Goal: Information Seeking & Learning: Compare options

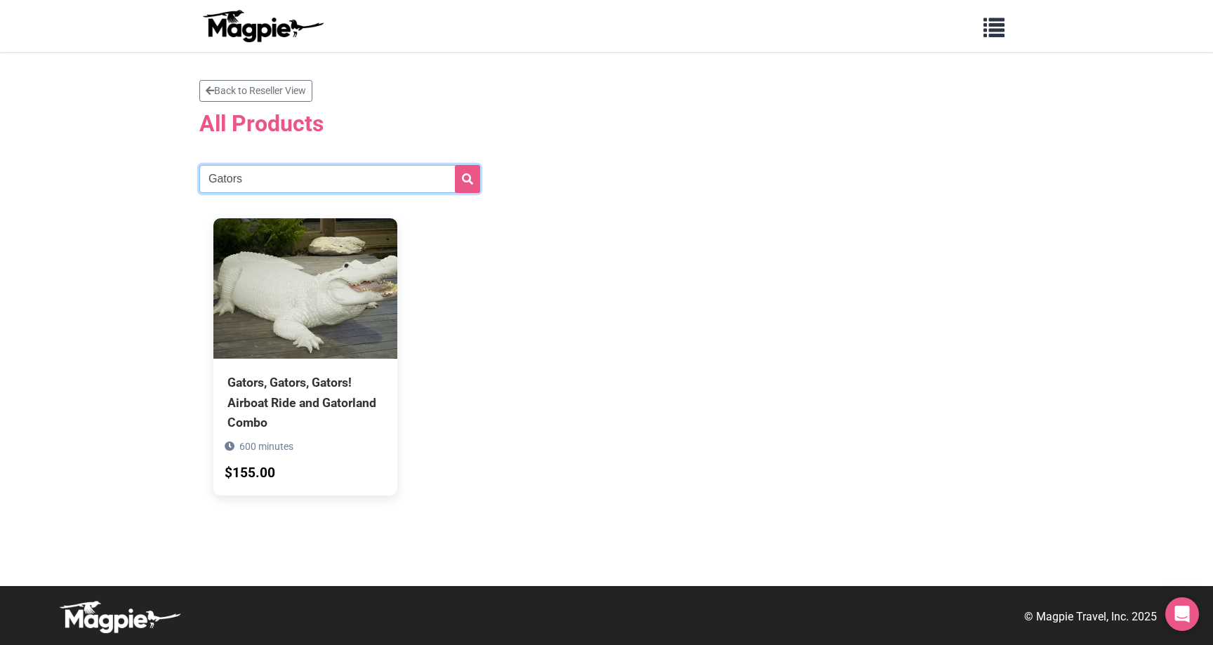
drag, startPoint x: 250, startPoint y: 180, endPoint x: 123, endPoint y: 171, distance: 127.4
click at [122, 171] on section "Back to Reseller View All Products Gators Gators, Gators, Gators! Airboat Ride …" at bounding box center [606, 319] width 1213 height 534
type input "airboat"
click at [455, 165] on button "submit" at bounding box center [467, 179] width 25 height 28
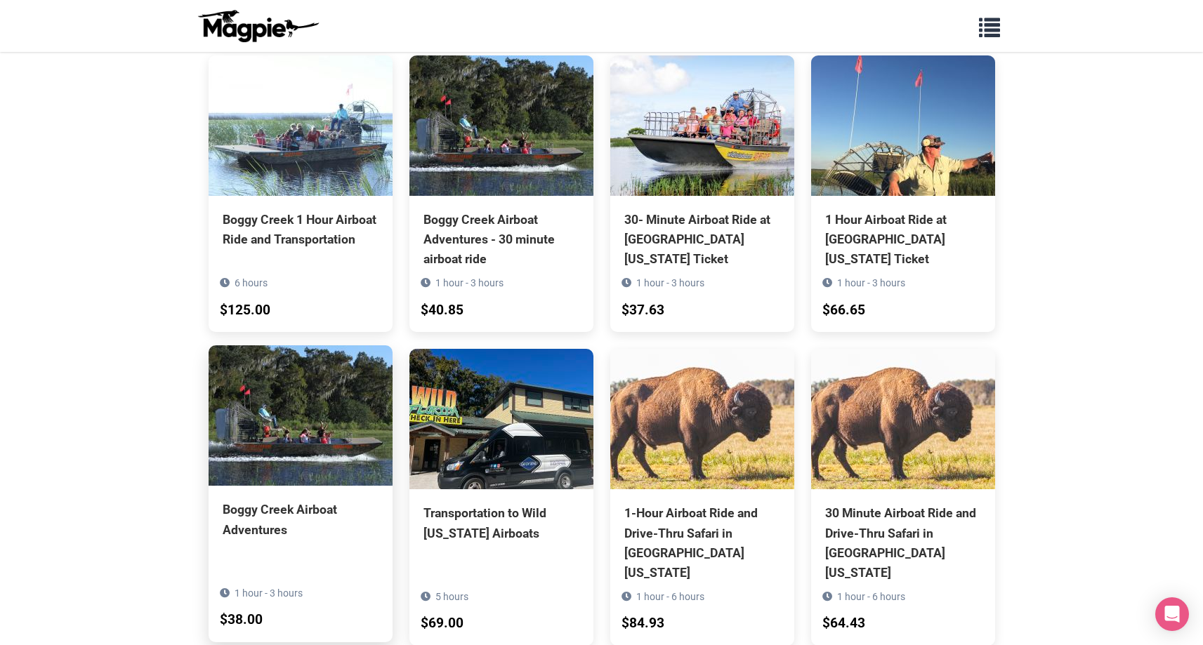
scroll to position [474, 0]
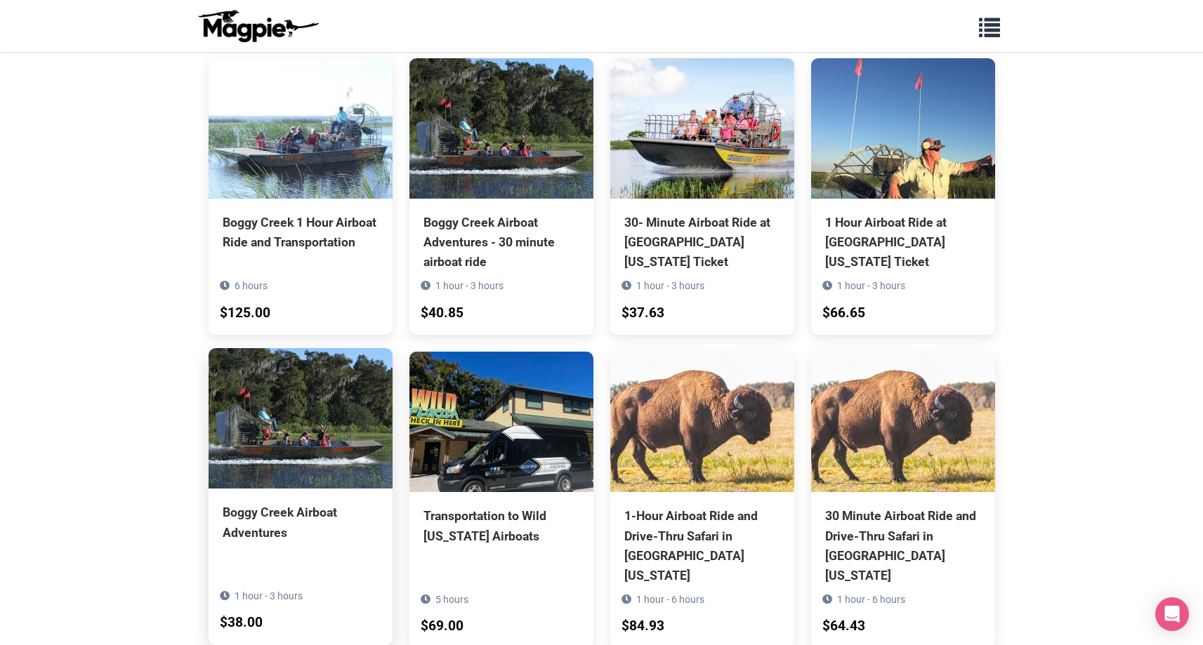
click at [303, 503] on div "Boggy Creek Airboat Adventures" at bounding box center [301, 522] width 156 height 39
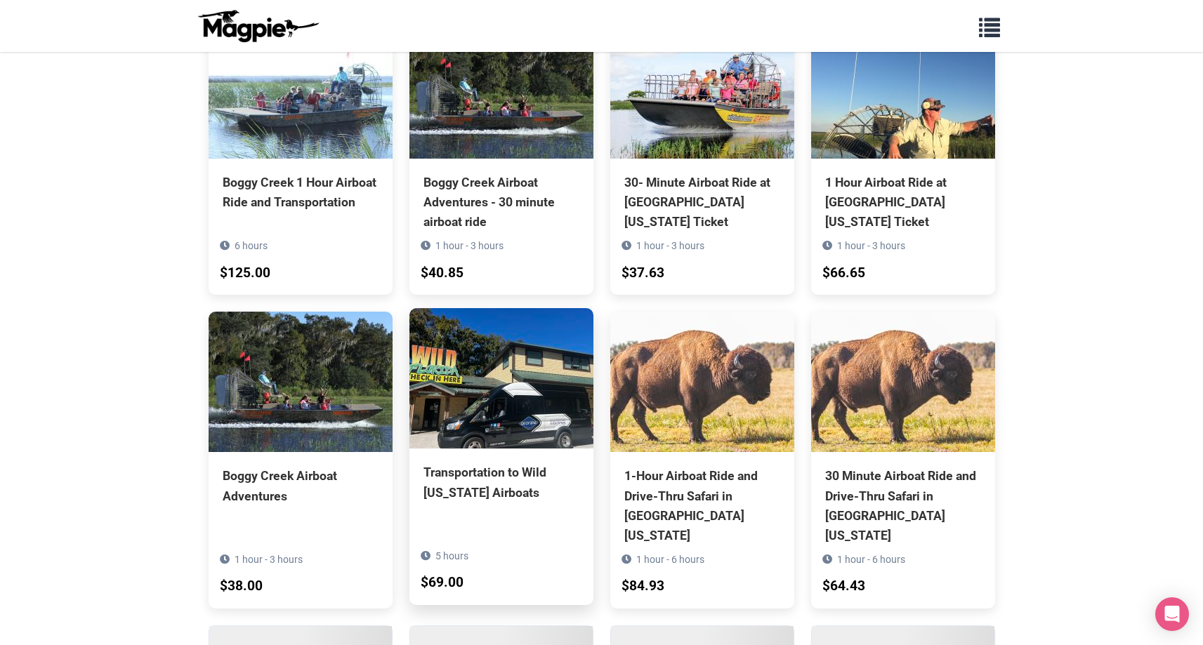
scroll to position [757, 0]
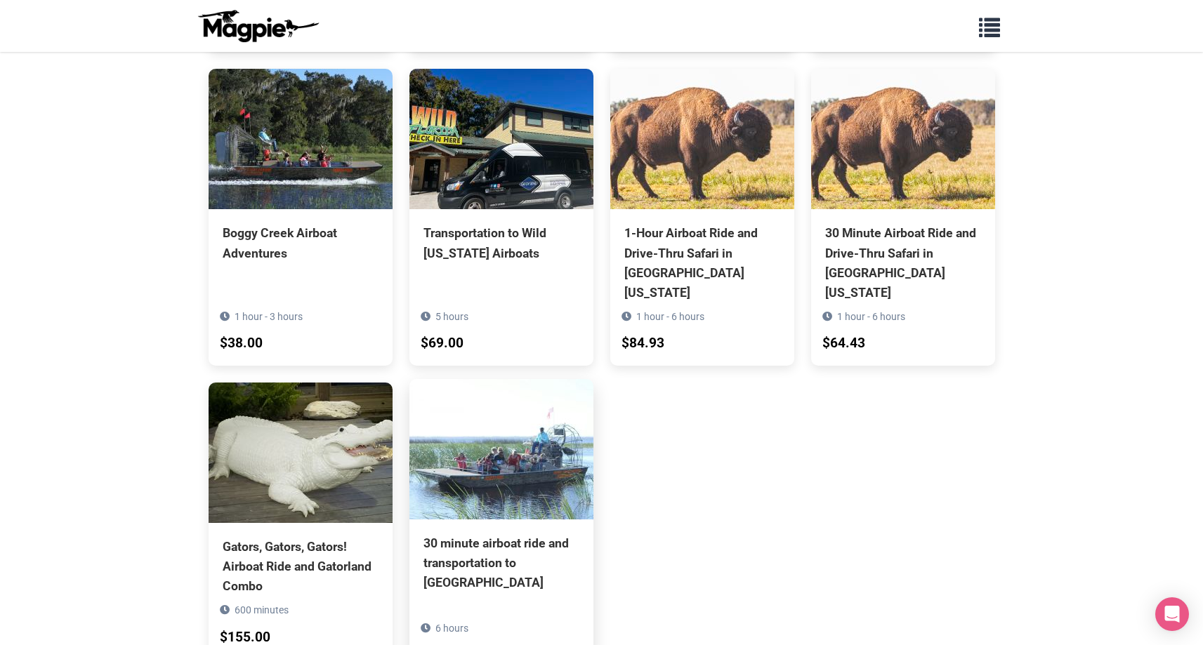
click at [448, 534] on div "30 minute airboat ride and transportation to [GEOGRAPHIC_DATA]" at bounding box center [501, 563] width 156 height 59
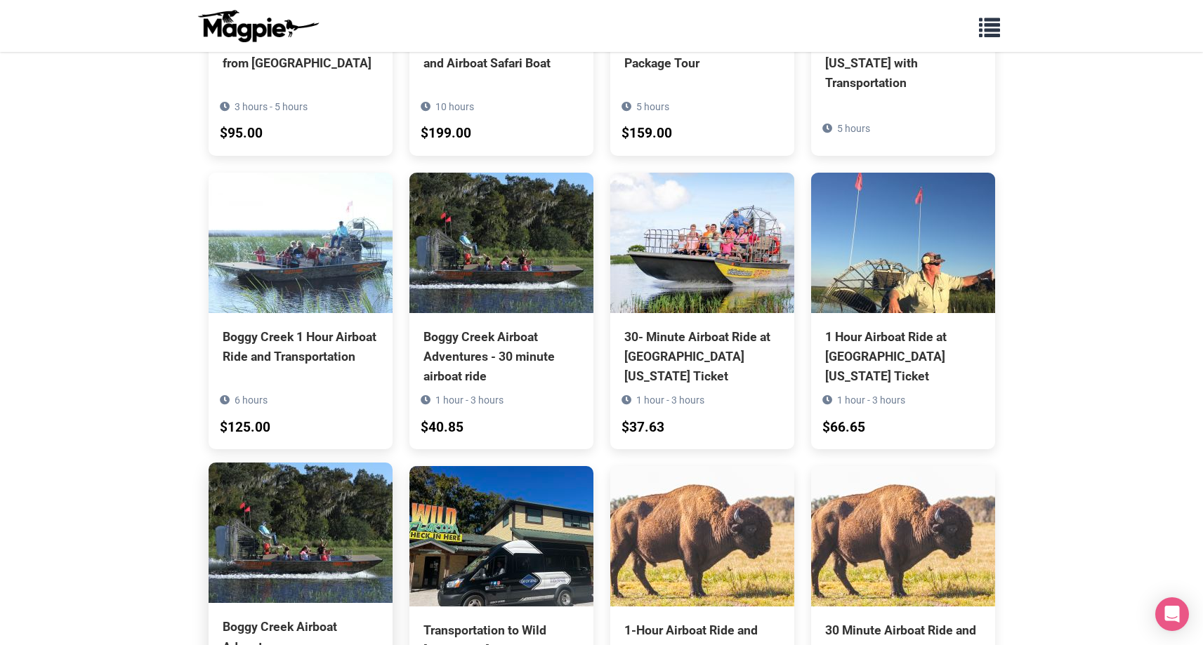
scroll to position [338, 0]
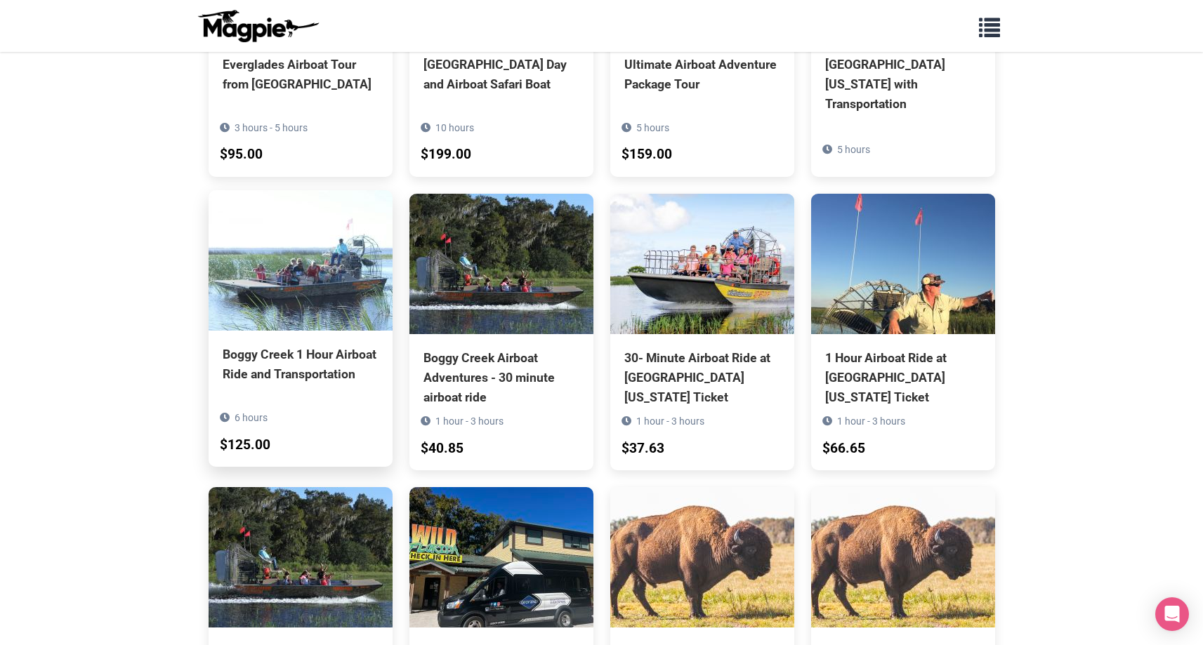
click at [256, 354] on div "Boggy Creek 1 Hour Airboat Ride and Transportation" at bounding box center [301, 364] width 156 height 39
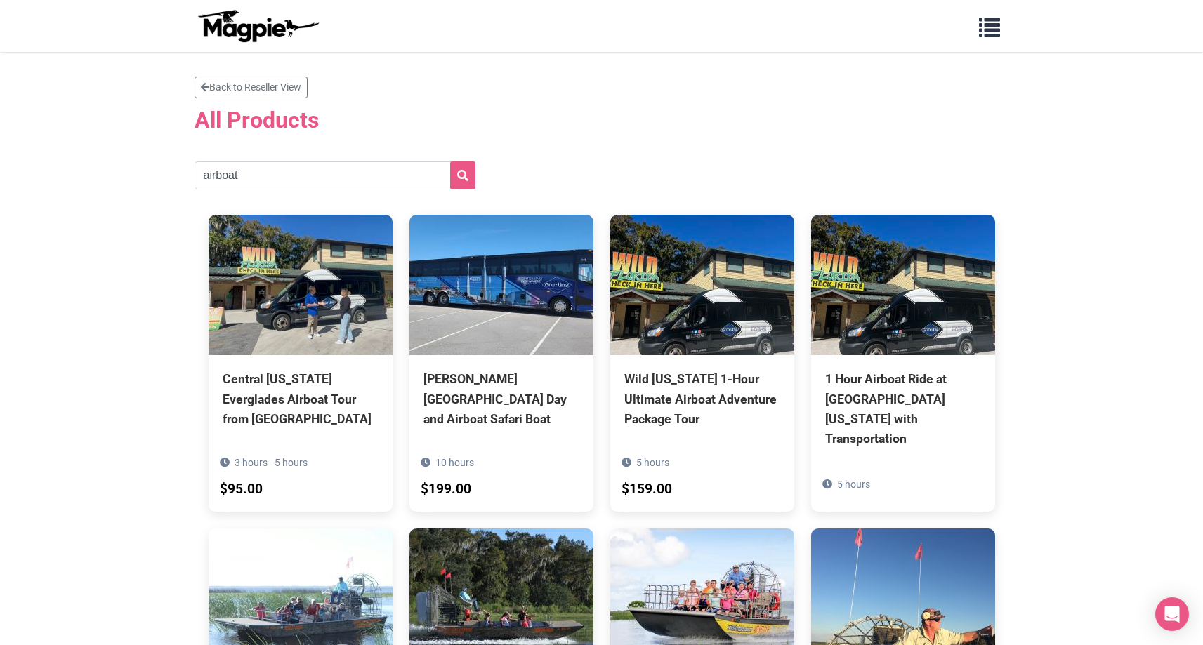
scroll to position [0, 0]
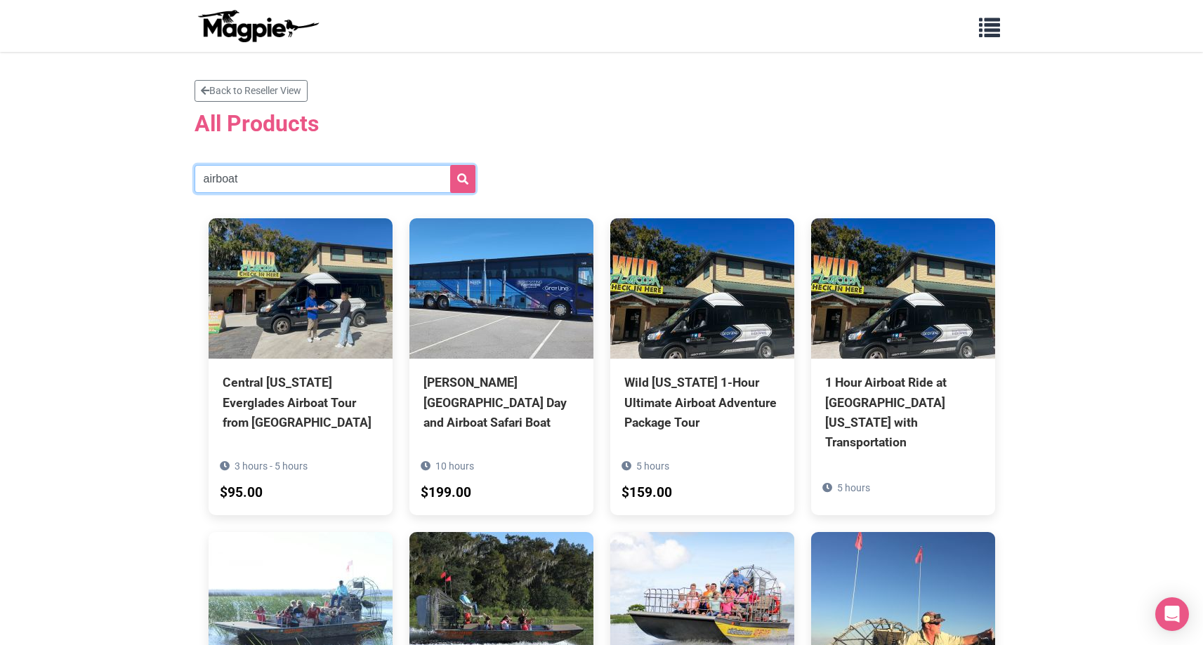
drag, startPoint x: 246, startPoint y: 178, endPoint x: 103, endPoint y: 166, distance: 143.7
type input "titanic"
click at [450, 165] on button "submit" at bounding box center [462, 179] width 25 height 28
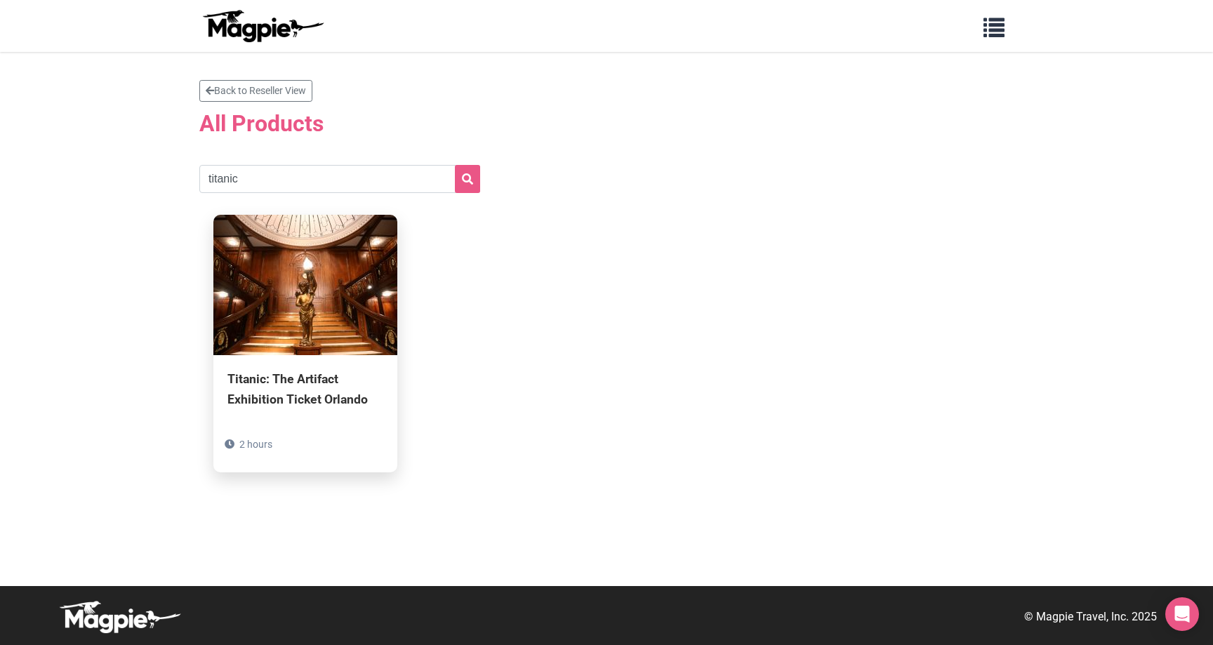
click at [324, 389] on div "Titanic: The Artifact Exhibition Ticket Orlando" at bounding box center [305, 388] width 156 height 39
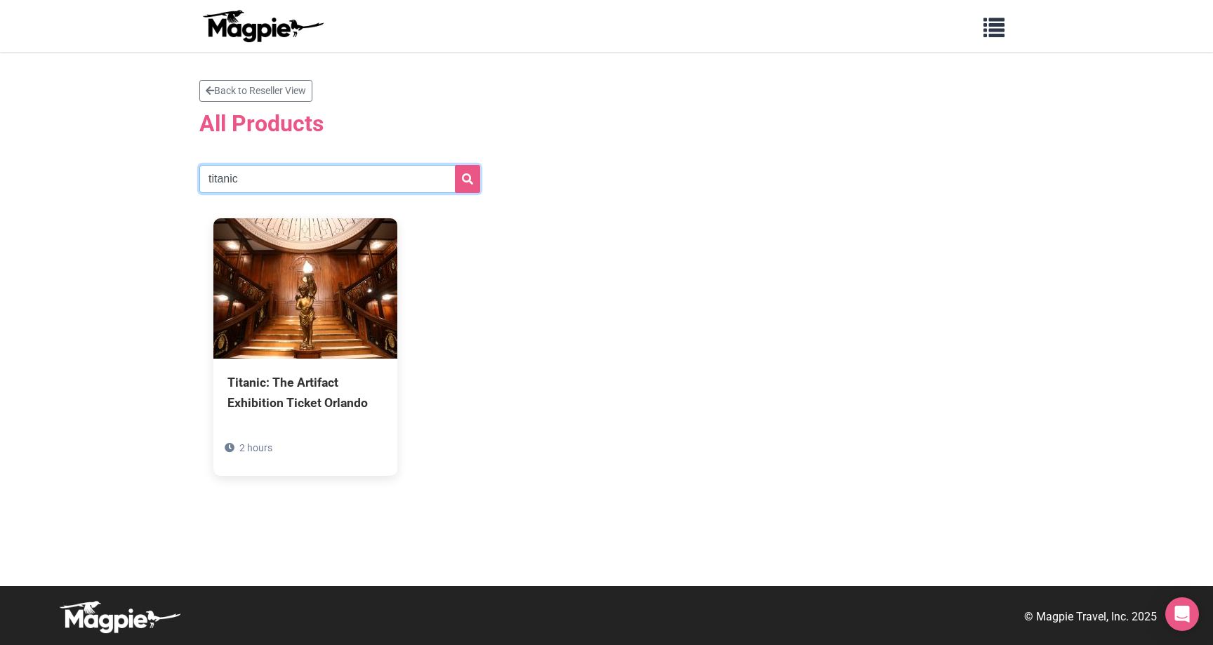
drag, startPoint x: 239, startPoint y: 176, endPoint x: 88, endPoint y: 146, distance: 154.5
click at [88, 147] on section "Back to Reseller View All Products titanic Titanic: The Artifact Exhibition Tic…" at bounding box center [606, 319] width 1213 height 534
type input "boggy creek"
click at [455, 165] on button "submit" at bounding box center [467, 179] width 25 height 28
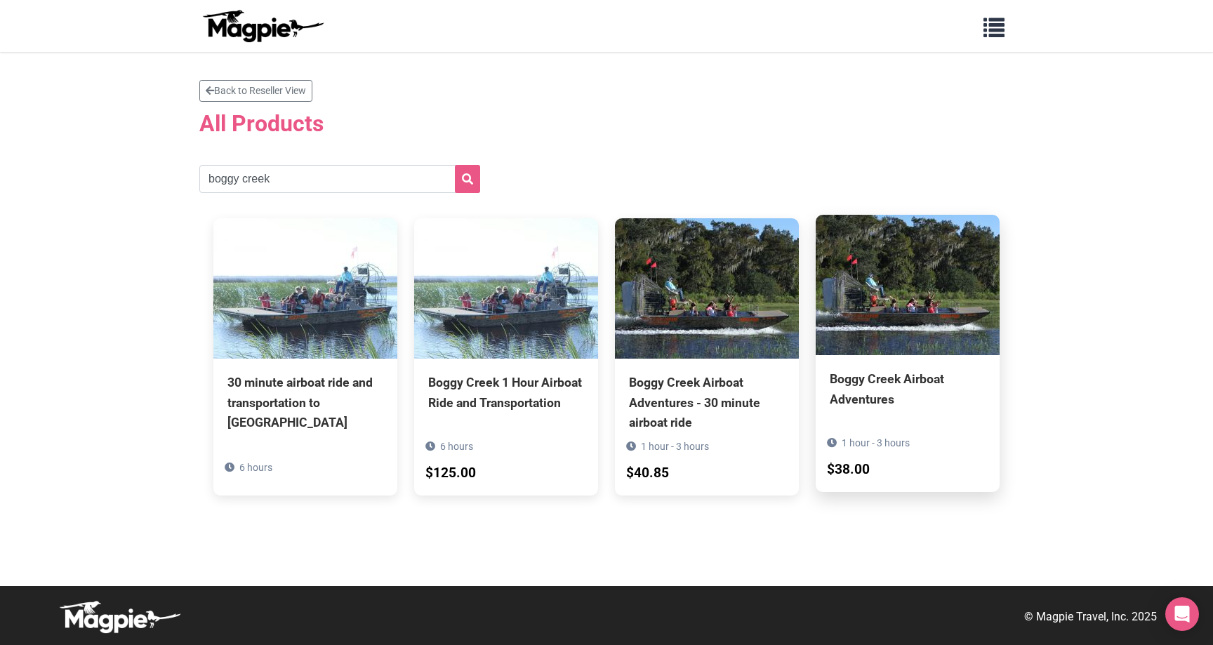
click at [861, 375] on div "Boggy Creek Airboat Adventures" at bounding box center [908, 388] width 156 height 39
